Goal: Task Accomplishment & Management: Manage account settings

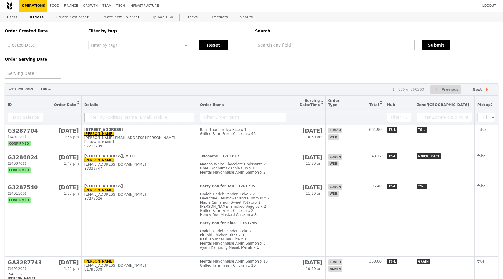
select select "100"
click at [124, 74] on div "Order Created Date Order Serving Date Filter by tags Filter by tags Meal_Plan W…" at bounding box center [250, 50] width 499 height 56
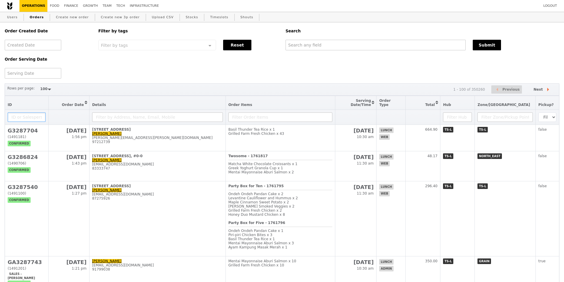
click at [26, 113] on input "text" at bounding box center [27, 116] width 38 height 9
type input "[PERSON_NAME]"
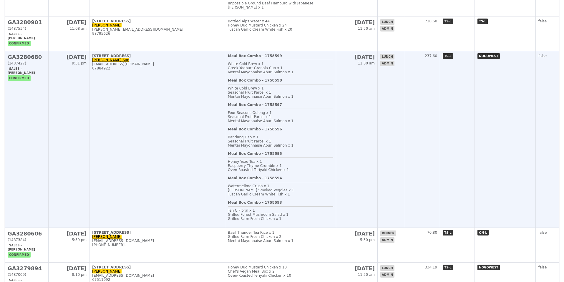
scroll to position [685, 0]
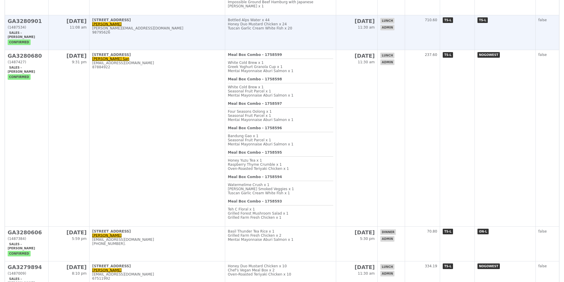
click at [157, 30] on div "[PERSON_NAME][EMAIL_ADDRESS][DOMAIN_NAME]" at bounding box center [157, 28] width 130 height 4
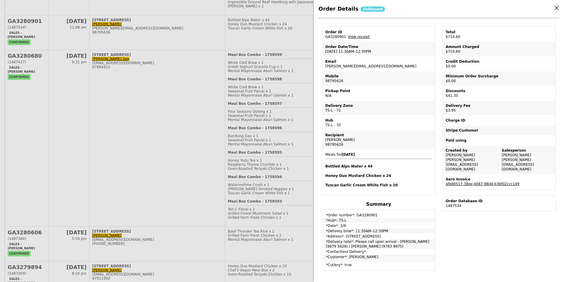
scroll to position [18, 0]
click at [473, 93] on td "Discounts $41.35" at bounding box center [498, 93] width 111 height 14
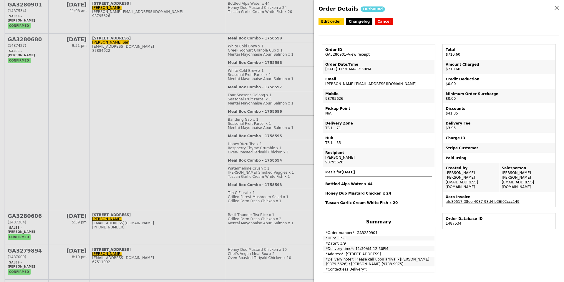
scroll to position [659, 0]
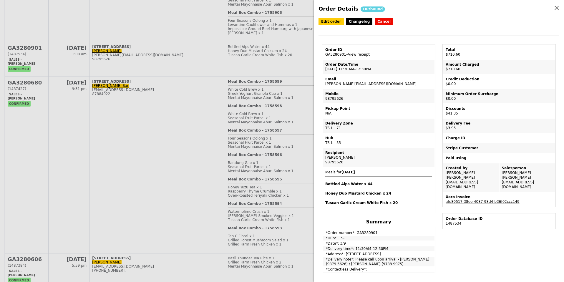
click at [487, 79] on div "Credit Deduction" at bounding box center [498, 79] width 107 height 5
click at [473, 86] on td "Credit Deduction $0.00" at bounding box center [498, 81] width 111 height 14
click at [503, 8] on icon at bounding box center [556, 7] width 5 height 5
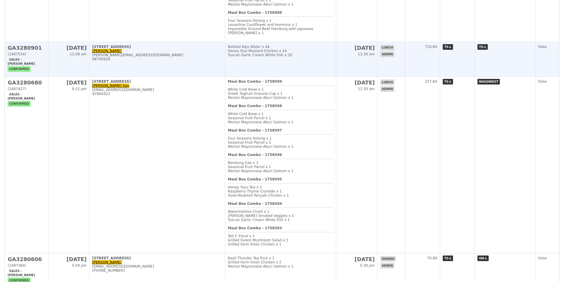
click at [28, 56] on div "(1487534)" at bounding box center [27, 54] width 38 height 4
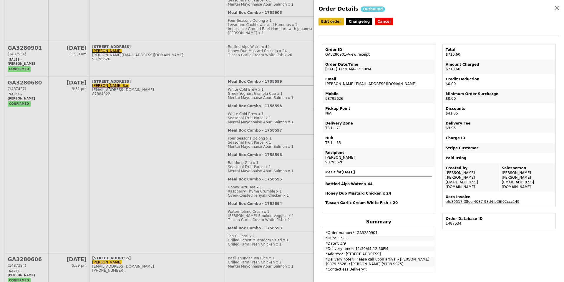
click at [330, 23] on link "Edit order" at bounding box center [330, 22] width 25 height 8
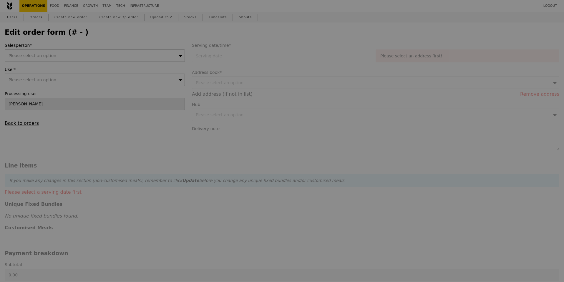
type input "[DATE]"
type textarea "Please call upon arrival - [PERSON_NAME] (9879 5626) / [PERSON_NAME] (9783 9975)"
checkbox input "true"
type input "748.00"
type input "3.62"
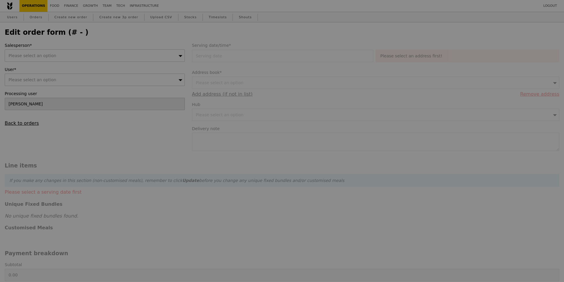
type input "3.95"
type input "37.94"
type input "41.35"
type input "710.60"
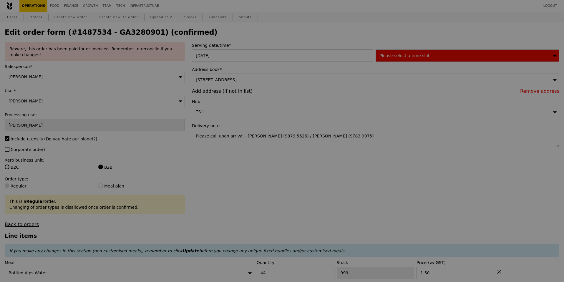
type input "443"
type input "2"
type input "1"
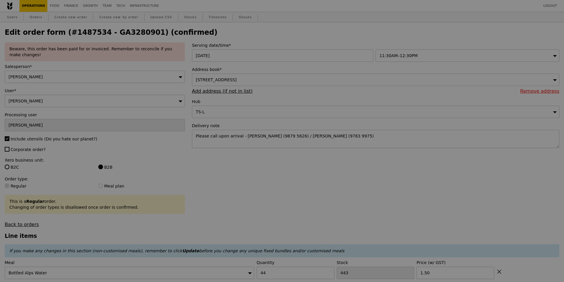
type input "Update"
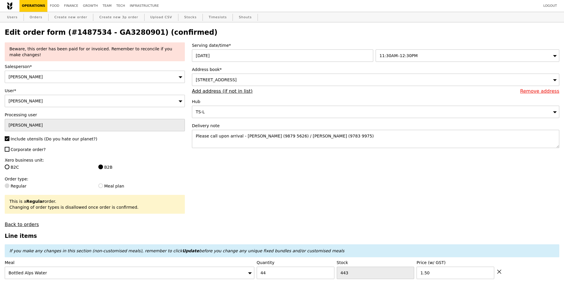
click at [103, 73] on div "[PERSON_NAME]" at bounding box center [95, 77] width 180 height 12
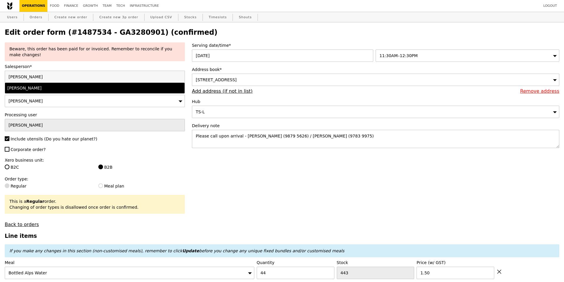
type input "[PERSON_NAME]"
click at [72, 88] on div "[PERSON_NAME]" at bounding box center [72, 88] width 131 height 6
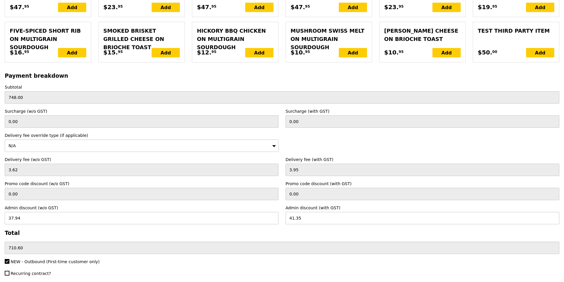
scroll to position [1335, 0]
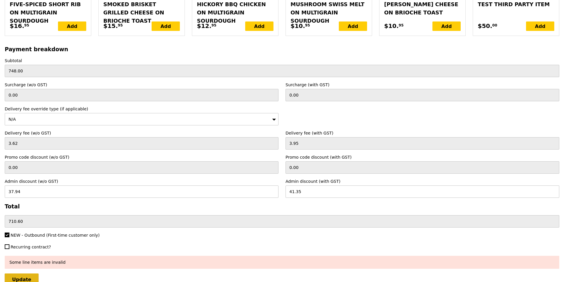
click at [14, 276] on input "Update" at bounding box center [22, 279] width 34 height 12
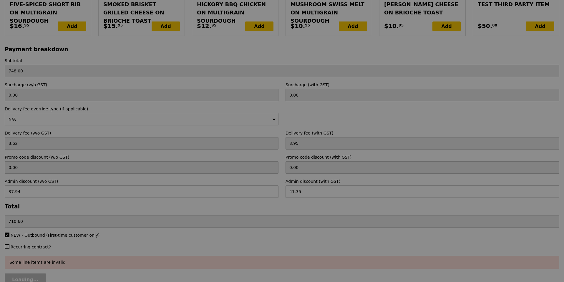
type input "Update"
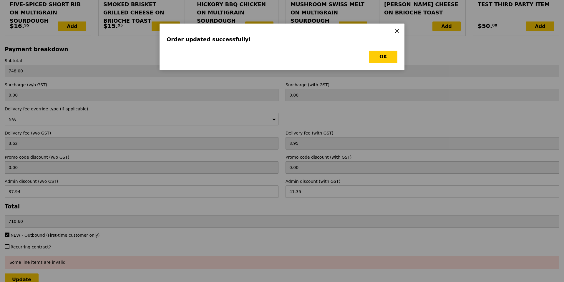
scroll to position [0, 0]
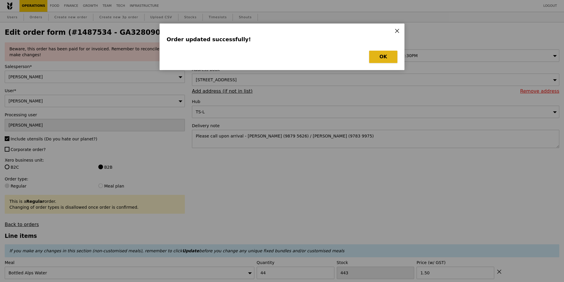
click at [388, 57] on button "OK" at bounding box center [383, 57] width 28 height 12
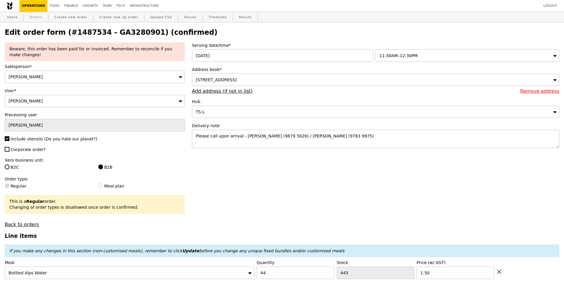
click at [42, 18] on link "Orders" at bounding box center [35, 17] width 17 height 11
select select "100"
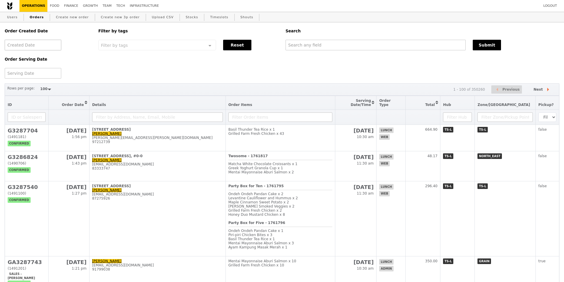
click at [33, 46] on div at bounding box center [33, 45] width 56 height 11
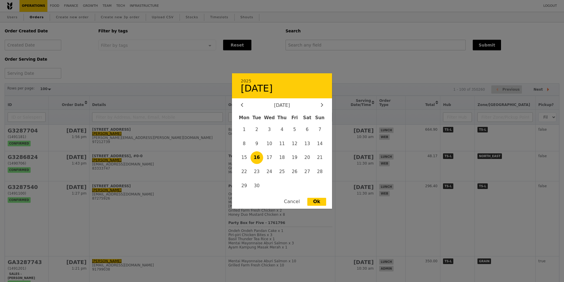
click at [87, 90] on div at bounding box center [282, 141] width 564 height 282
click at [15, 74] on div "2025 [DATE] [DATE] Mon Tue Wed Thu Fri Sat Sun 1 2 3 4 5 6 7 8 9 10 11 12 13 14…" at bounding box center [33, 73] width 56 height 11
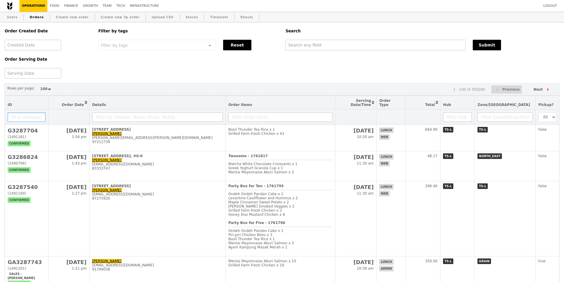
click at [21, 112] on input "text" at bounding box center [27, 116] width 38 height 9
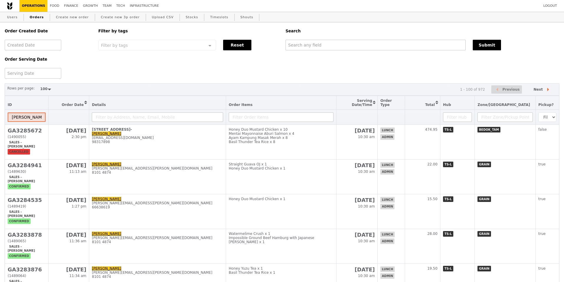
click at [22, 120] on input "[PERSON_NAME]" at bounding box center [27, 116] width 38 height 9
type input "[PERSON_NAME]"
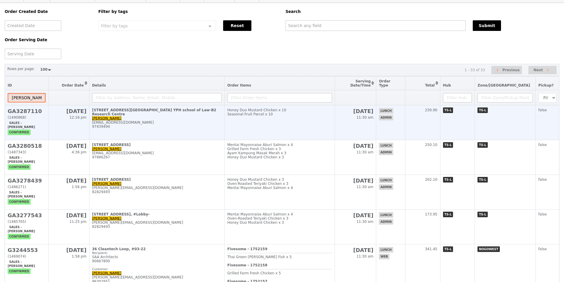
scroll to position [20, 0]
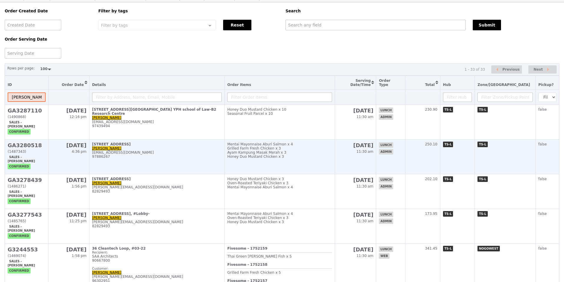
click at [34, 149] on div "(1487343)" at bounding box center [27, 151] width 38 height 4
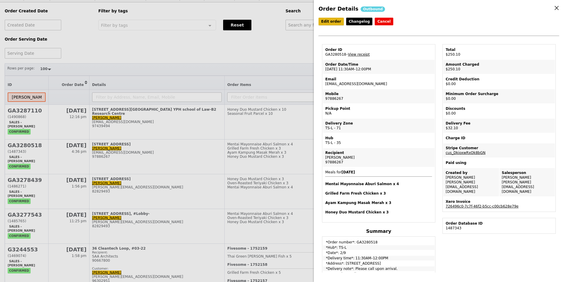
click at [335, 21] on link "Edit order" at bounding box center [330, 22] width 25 height 8
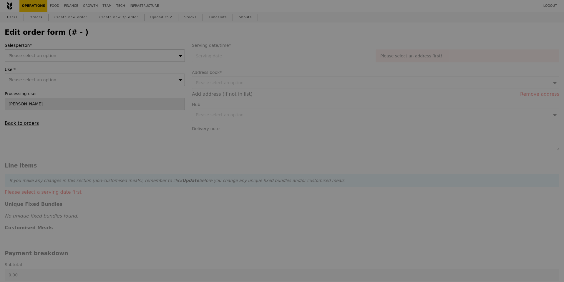
type input "[DATE]"
type textarea "Please call upon arrival."
type input "218.00"
type input "29.45"
type input "32.10"
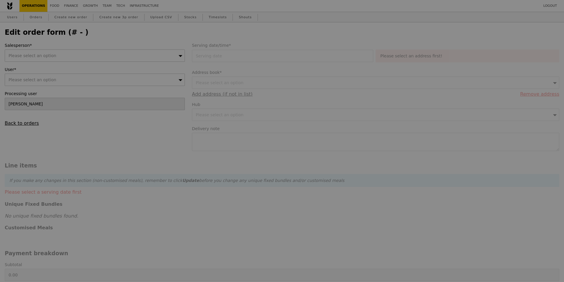
type input "250.10"
checkbox input "true"
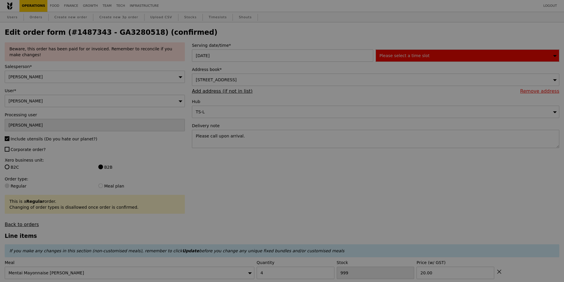
type input "2"
type input "0"
type input "Update"
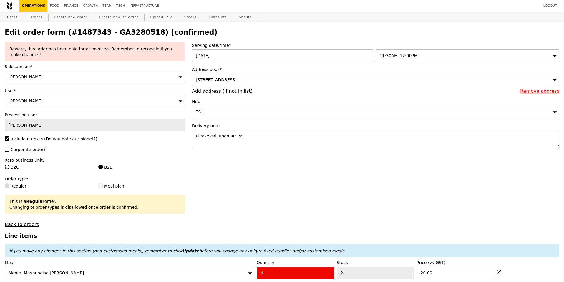
click at [38, 78] on div "[PERSON_NAME]" at bounding box center [95, 77] width 180 height 12
type input "r"
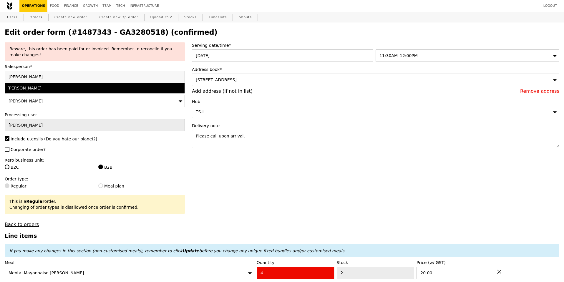
type input "[PERSON_NAME]"
click at [22, 89] on div "[PERSON_NAME]" at bounding box center [72, 88] width 131 height 6
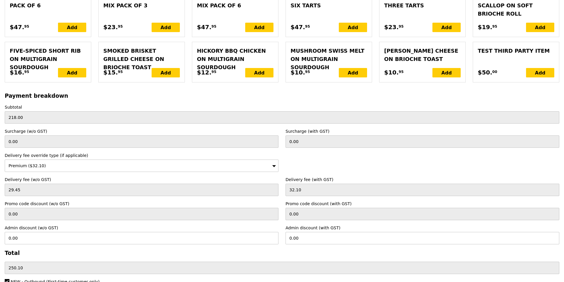
scroll to position [1390, 0]
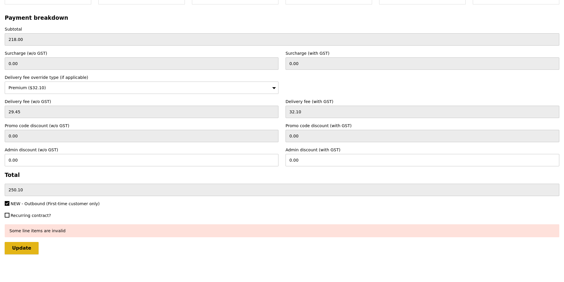
click at [28, 247] on input "Update" at bounding box center [22, 248] width 34 height 12
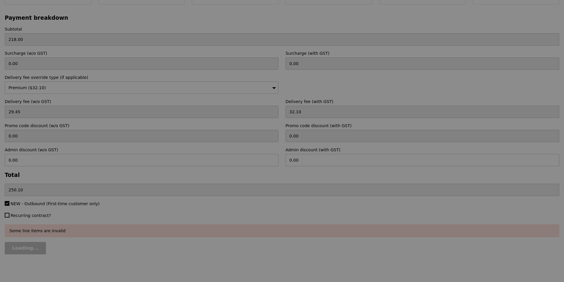
type input "Update"
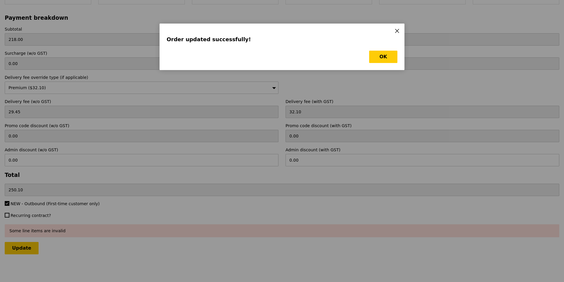
scroll to position [0, 0]
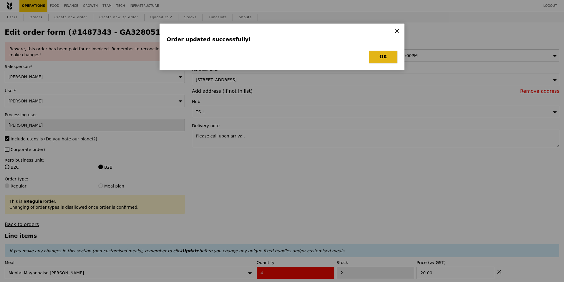
click at [384, 63] on button "OK" at bounding box center [383, 57] width 28 height 12
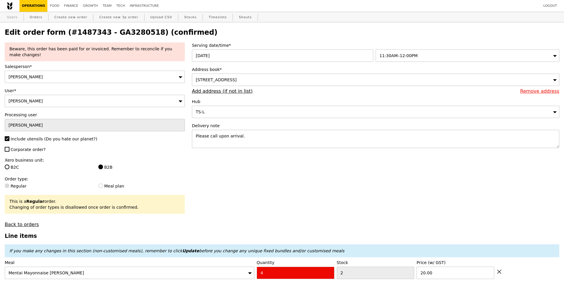
click at [14, 19] on link "Users" at bounding box center [12, 17] width 15 height 11
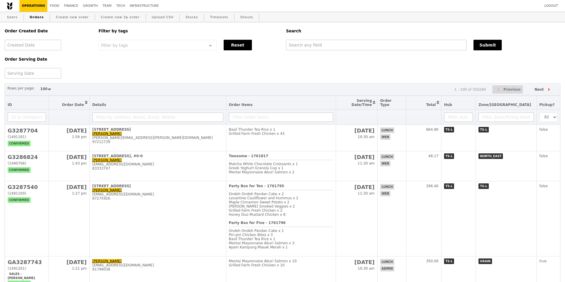
select select "100"
click at [24, 117] on input "text" at bounding box center [27, 116] width 38 height 9
type input "[PERSON_NAME]"
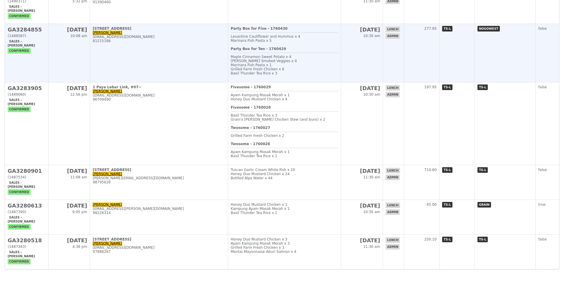
scroll to position [144, 0]
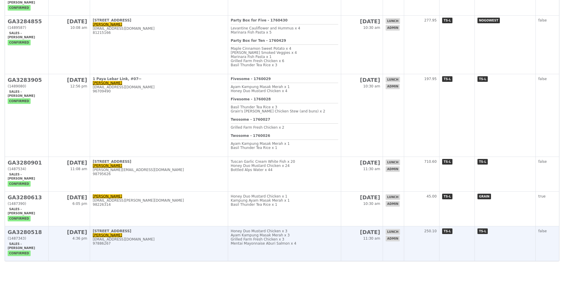
click at [130, 232] on div "[STREET_ADDRESS]" at bounding box center [159, 231] width 132 height 4
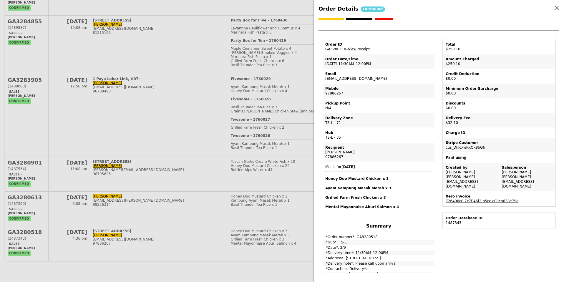
scroll to position [0, 0]
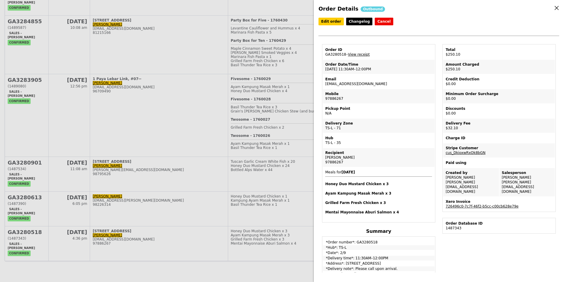
click at [342, 84] on td "Email shirlin.tan@infineon.com" at bounding box center [378, 81] width 111 height 14
copy td "[EMAIL_ADDRESS][DOMAIN_NAME]"
click at [127, 205] on div "Order Details Outbound Edit order Changelog Cancel Order ID GA3280518 – View re…" at bounding box center [282, 141] width 564 height 282
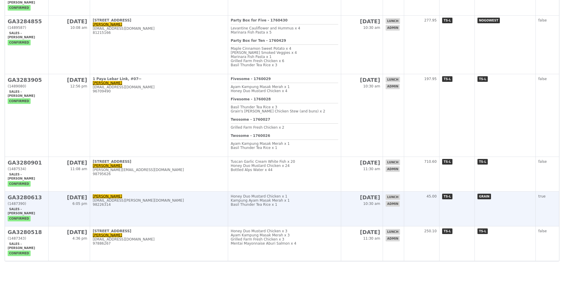
click at [164, 202] on div "stelline.lee@sg.bosch.com" at bounding box center [159, 200] width 132 height 4
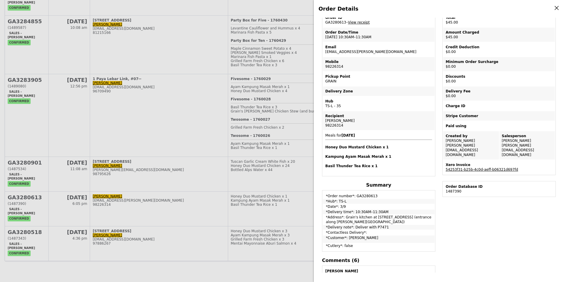
scroll to position [33, 0]
click at [334, 49] on td "Email stelline.lee@sg.bosch.com" at bounding box center [378, 49] width 111 height 14
copy td "stelline.lee@sg.bosch.com"
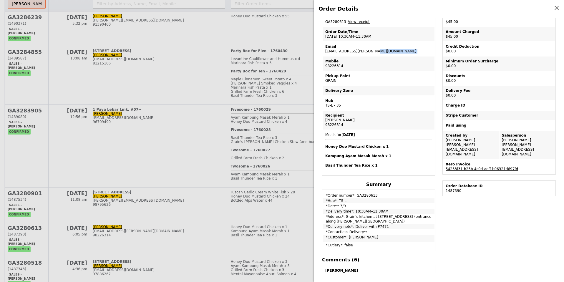
scroll to position [113, 0]
click at [556, 10] on icon at bounding box center [556, 7] width 5 height 5
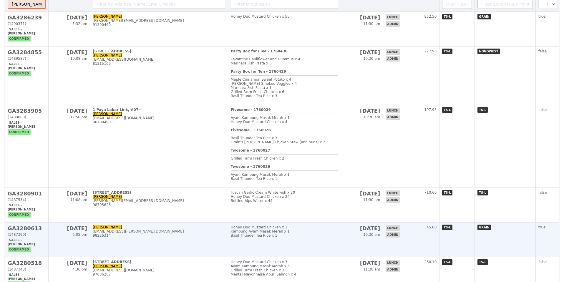
scroll to position [0, 0]
